Goal: Find contact information: Find contact information

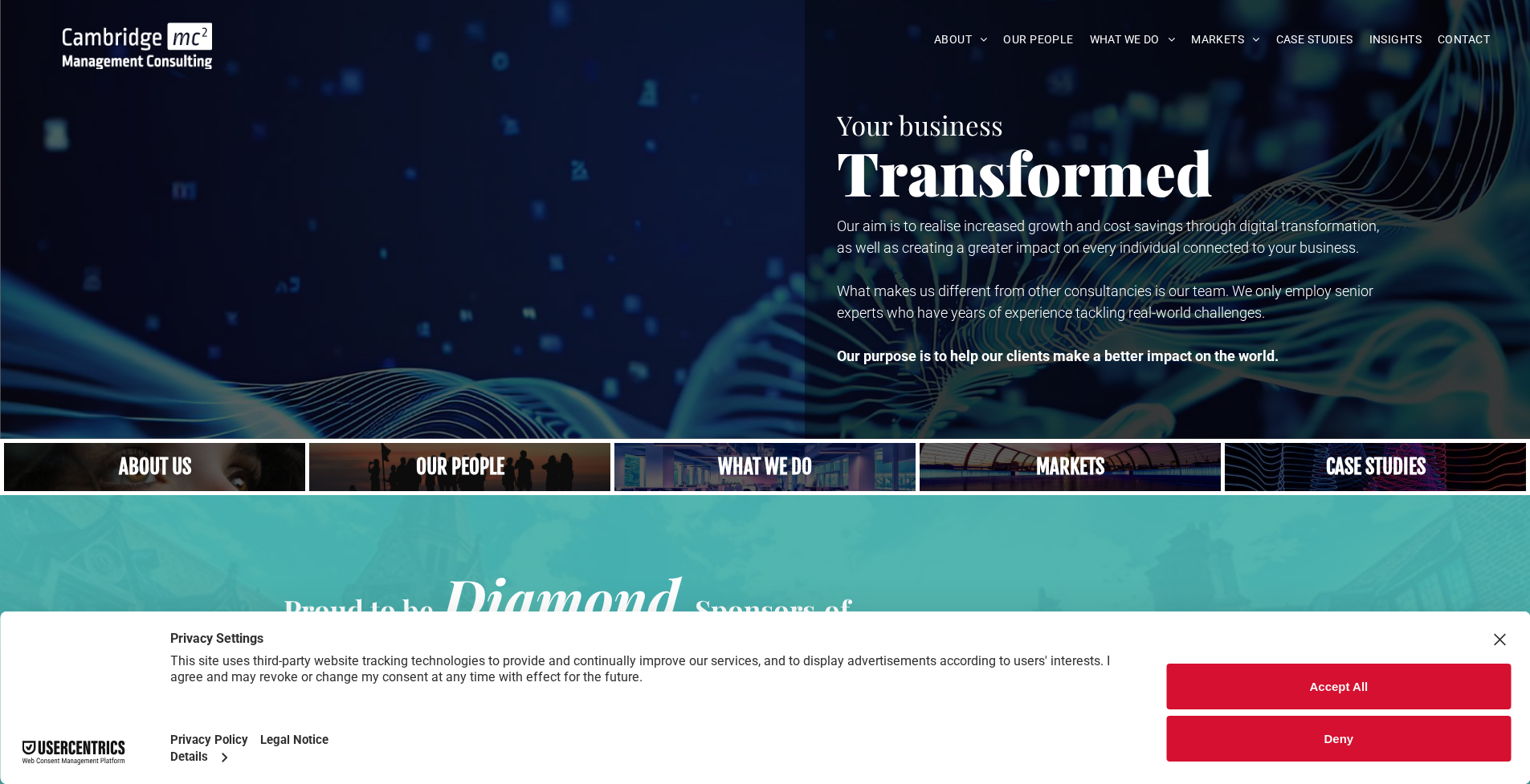
click at [1306, 739] on button "Deny" at bounding box center [1339, 739] width 344 height 46
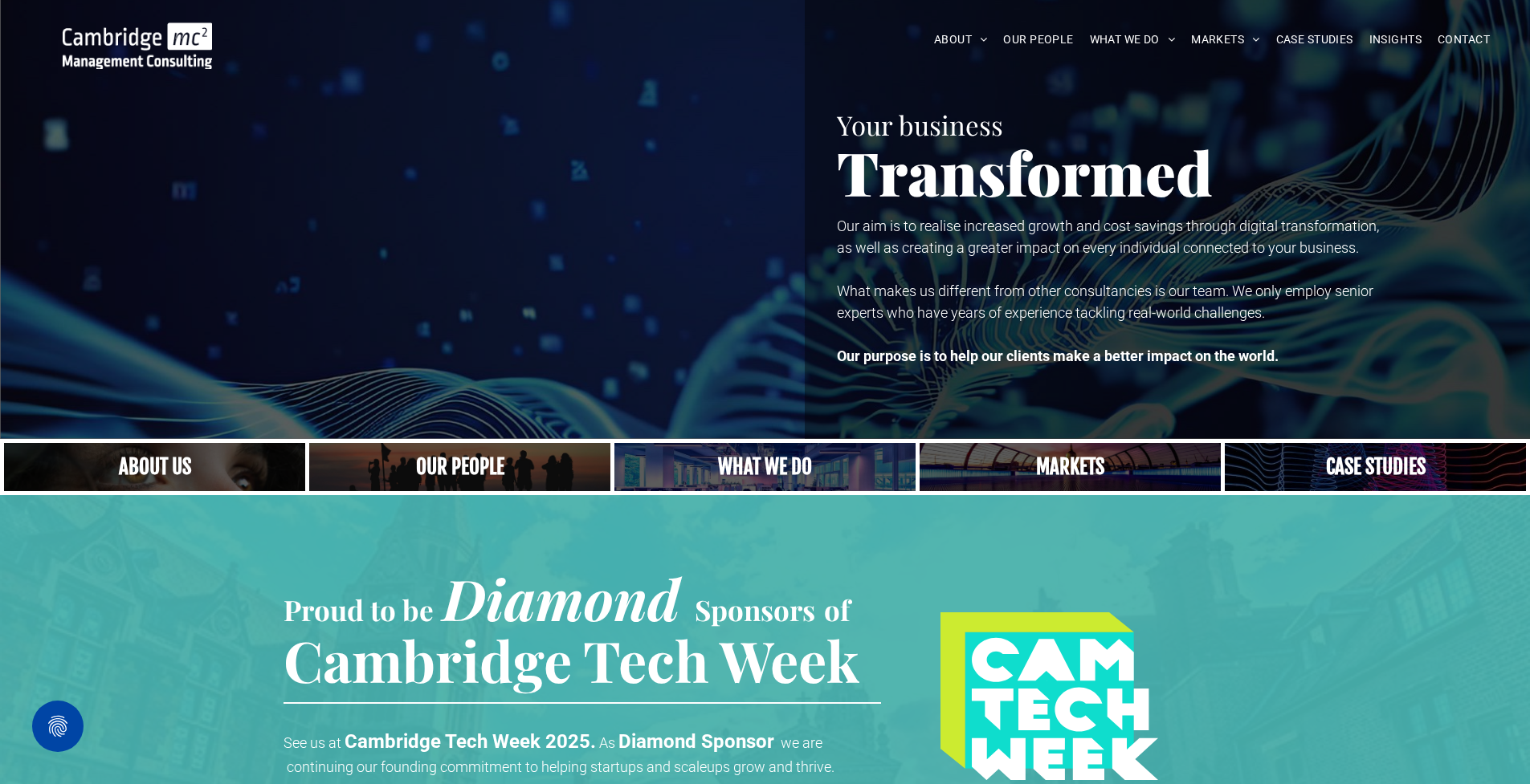
click at [237, 454] on link "Close up of woman's face, centered on her eyes" at bounding box center [155, 467] width 320 height 51
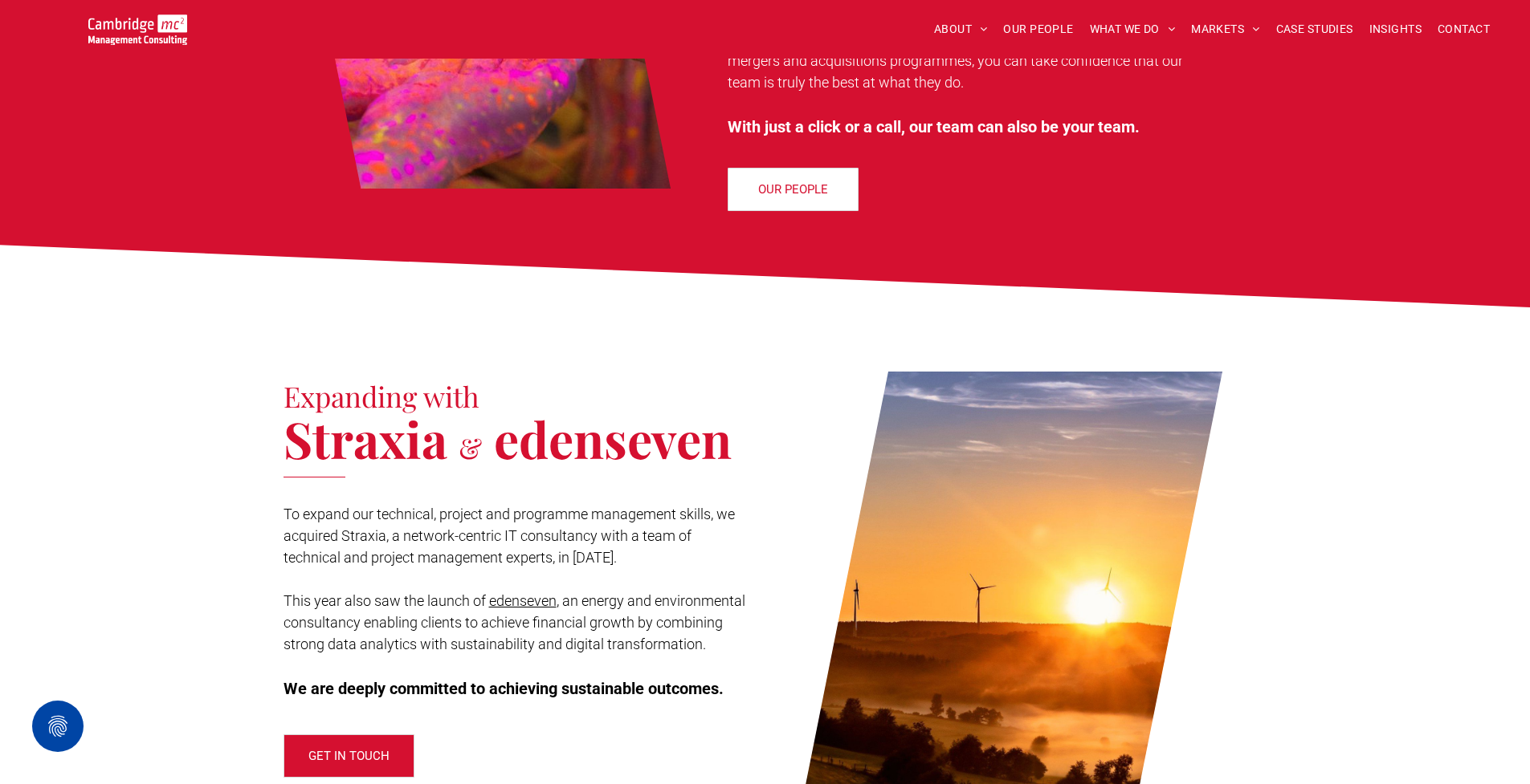
scroll to position [1064, 0]
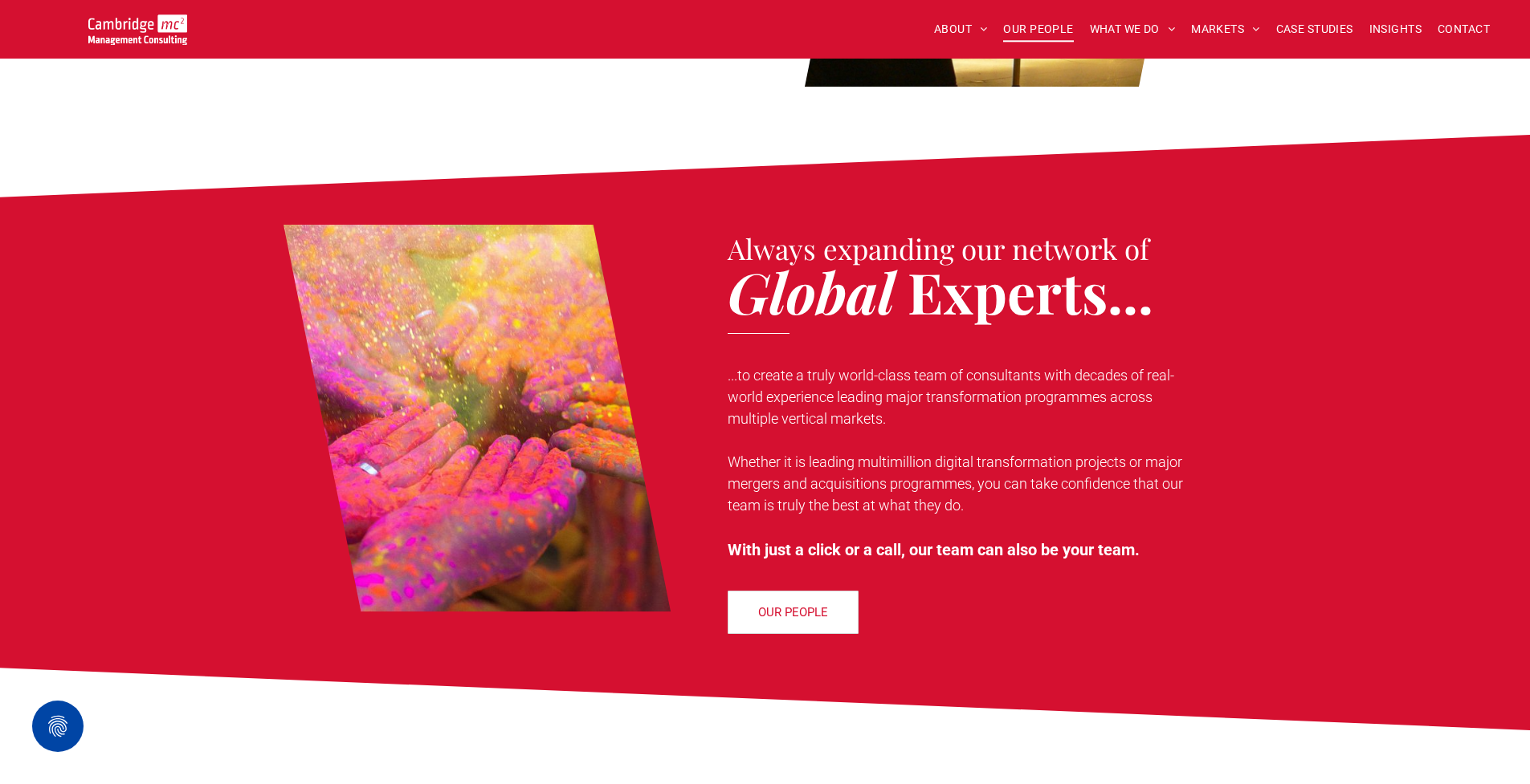
click at [1022, 31] on span "OUR PEOPLE" at bounding box center [1038, 29] width 70 height 25
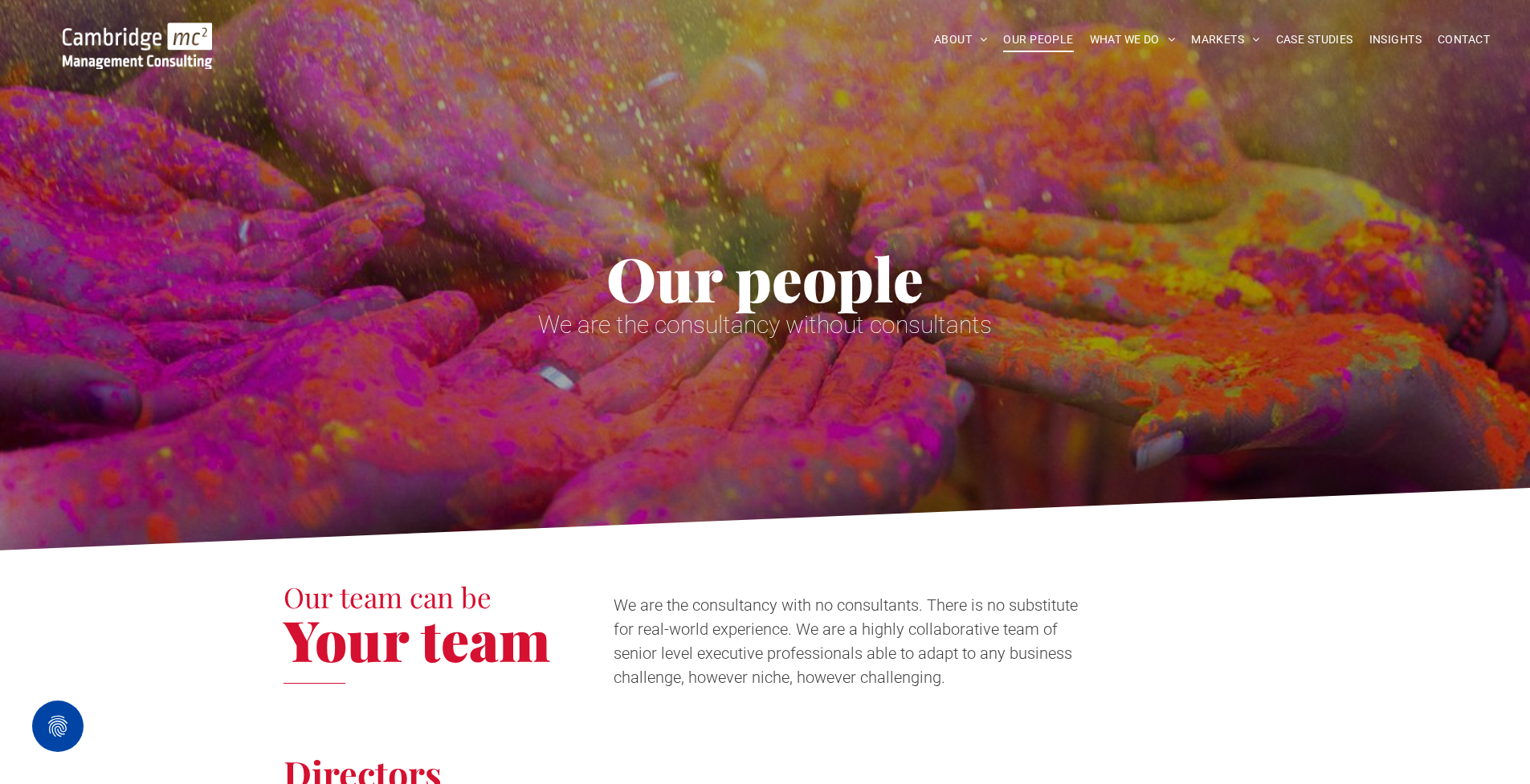
scroll to position [562, 0]
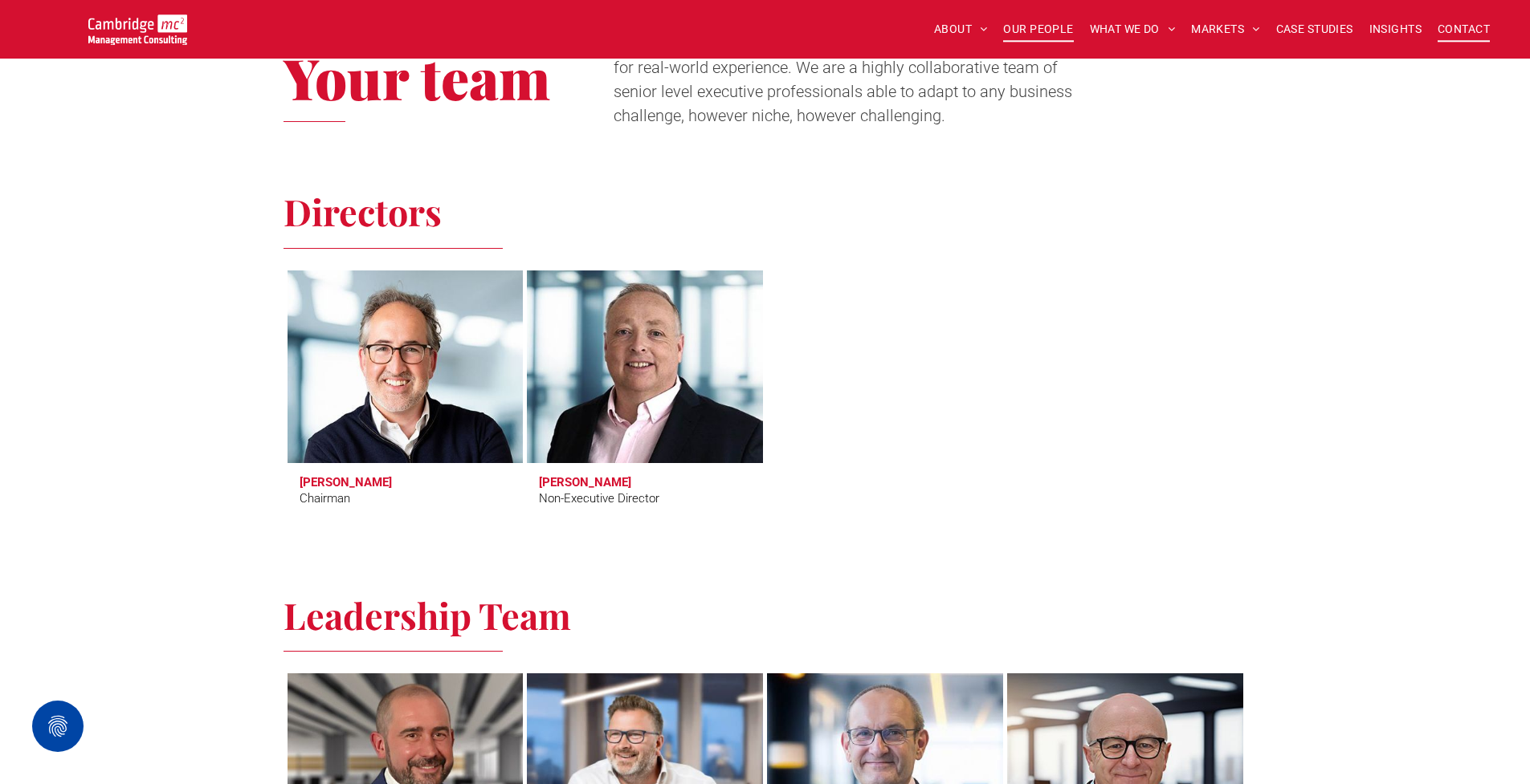
click at [1450, 28] on span "CONTACT" at bounding box center [1464, 29] width 52 height 25
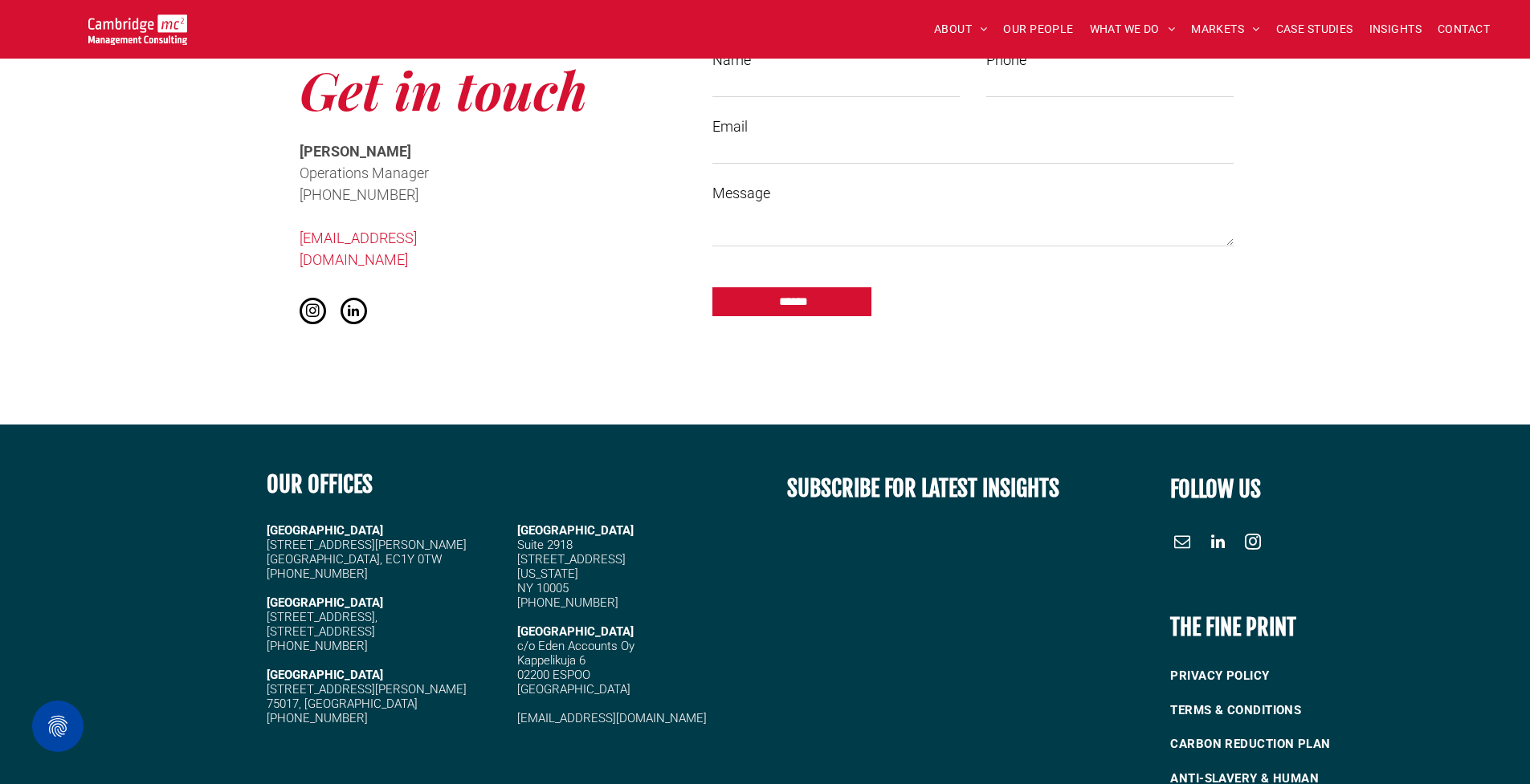
scroll to position [1434, 0]
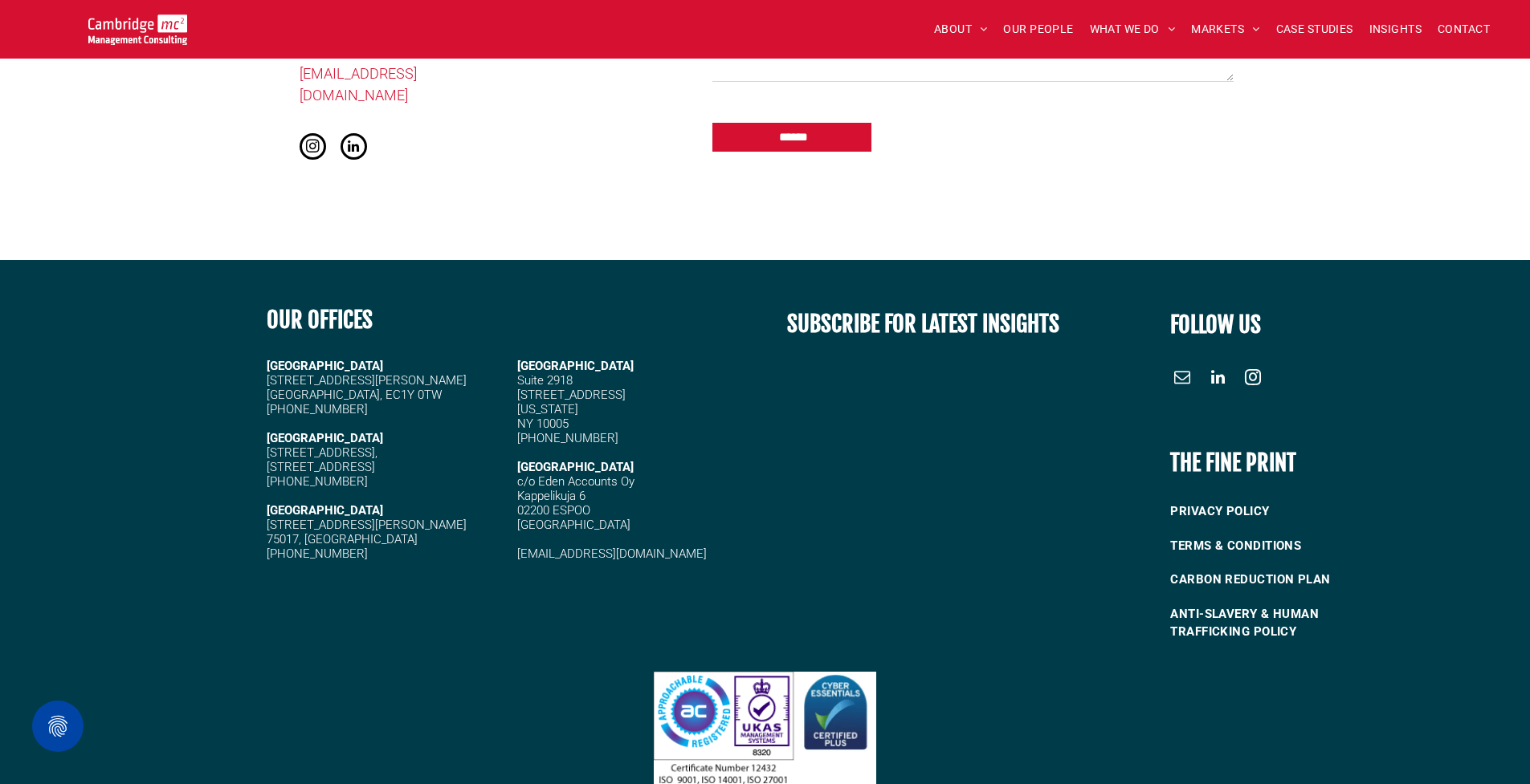
click at [384, 460] on h5 "[STREET_ADDRESS]" at bounding box center [385, 467] width 236 height 14
drag, startPoint x: 375, startPoint y: 381, endPoint x: 270, endPoint y: 368, distance: 105.8
click at [270, 373] on h5 "[STREET_ADDRESS][PERSON_NAME]" at bounding box center [385, 387] width 236 height 28
copy span "20 Garrett Street London, EC1Y 0TW"
